Goal: Navigation & Orientation: Find specific page/section

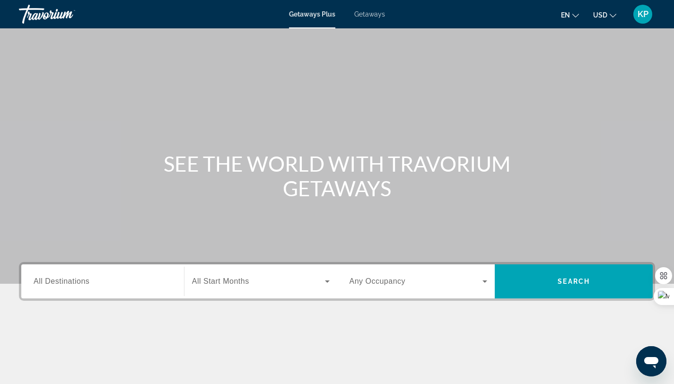
click at [641, 13] on span "KP" at bounding box center [642, 13] width 11 height 9
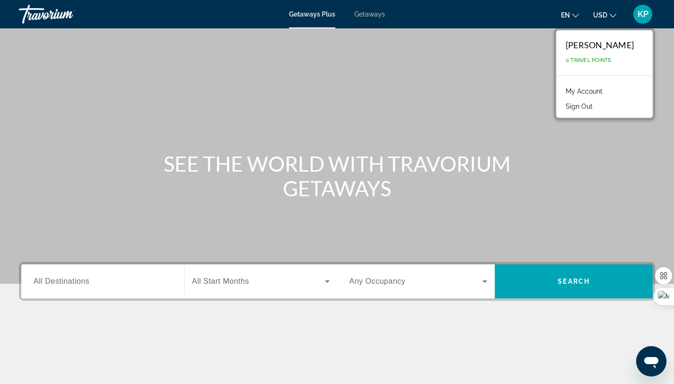
click at [580, 88] on link "My Account" at bounding box center [584, 91] width 46 height 12
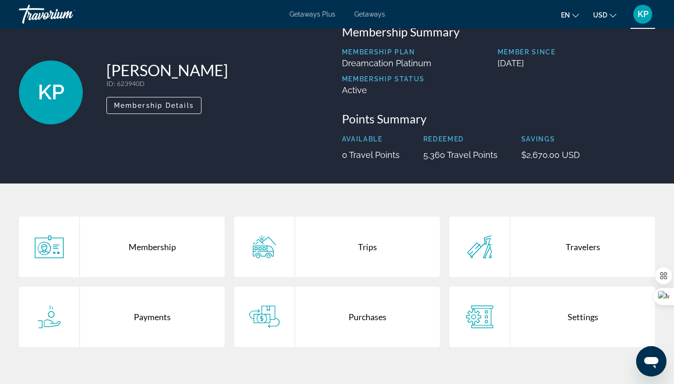
scroll to position [62, 0]
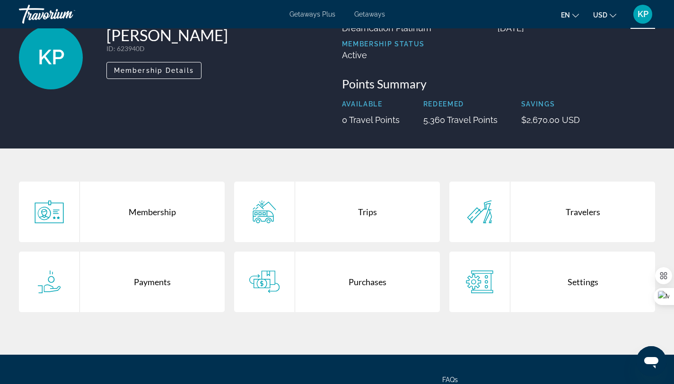
click at [370, 211] on div "Trips" at bounding box center [367, 212] width 145 height 61
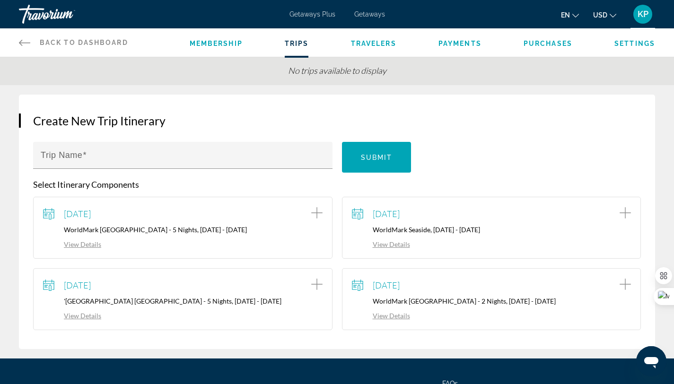
scroll to position [69, 0]
